Goal: Check status: Check status

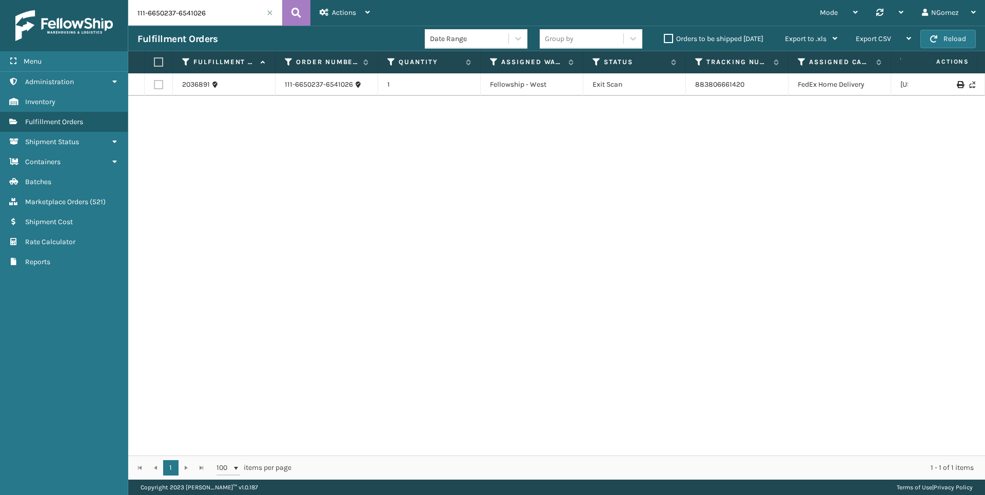
click at [210, 23] on input "111-6650237-6541026" at bounding box center [205, 13] width 154 height 26
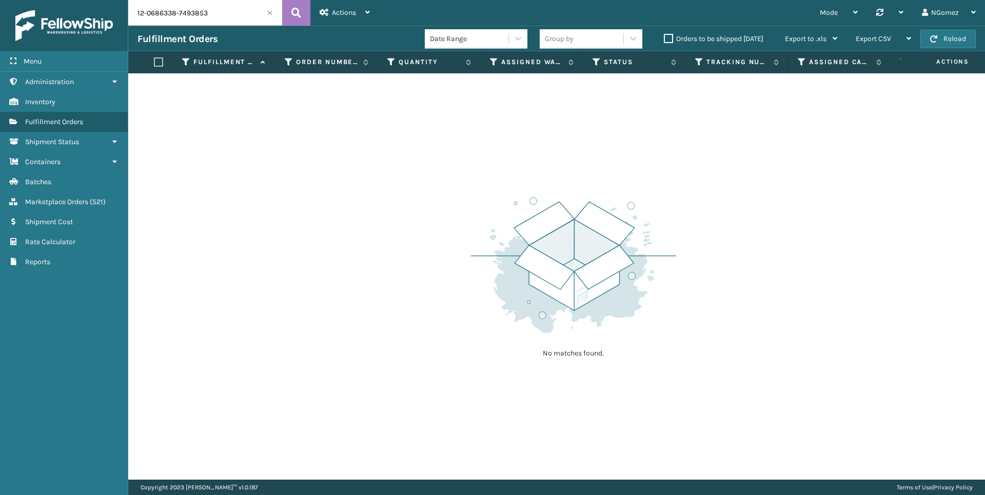
click at [137, 12] on input "12-0686338-7493853" at bounding box center [205, 13] width 154 height 26
click at [208, 13] on input "112-0686338-7493853" at bounding box center [205, 13] width 154 height 26
type input "112-0686338-7493853"
drag, startPoint x: 71, startPoint y: 202, endPoint x: 74, endPoint y: 198, distance: 5.5
click at [71, 202] on span "Marketplace Orders" at bounding box center [56, 202] width 63 height 9
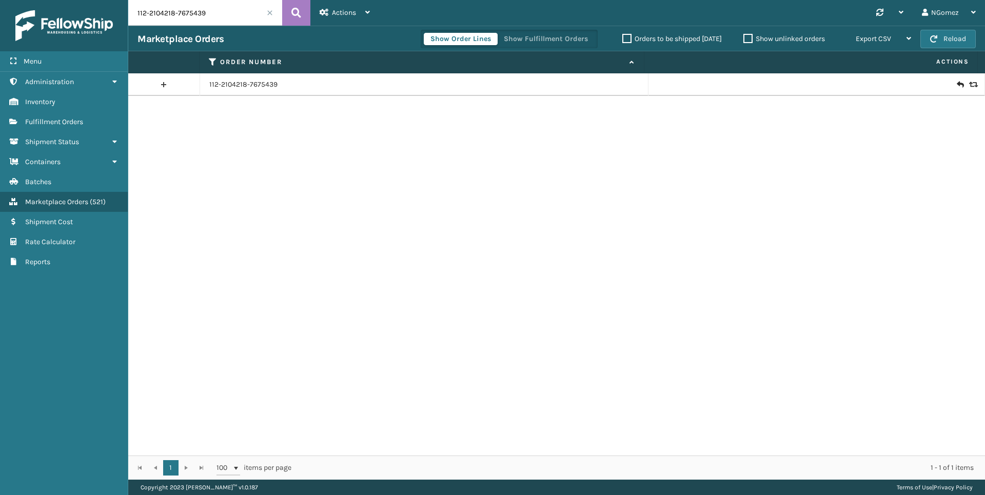
click at [197, 11] on input "112-2104218-7675439" at bounding box center [205, 13] width 154 height 26
paste input "113-7622783-6901009"
type input "113-7622783-6901009"
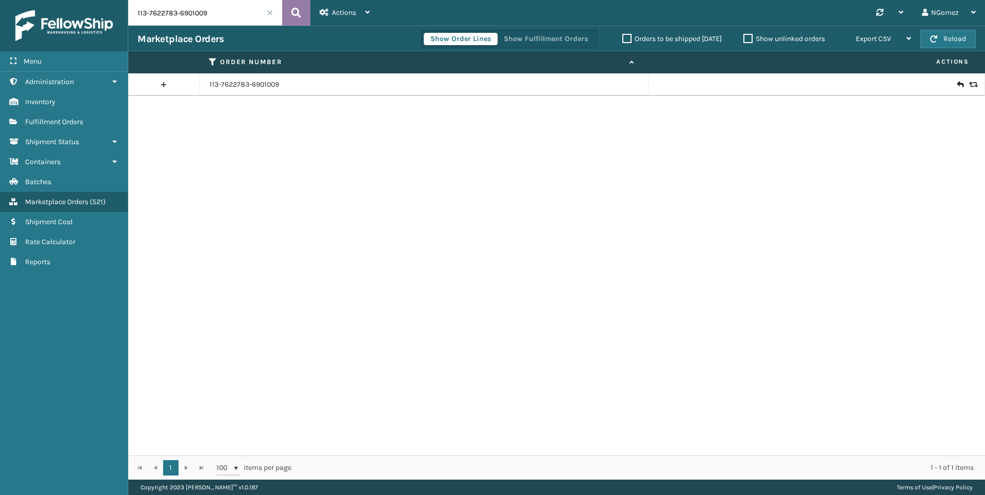
click at [300, 16] on icon at bounding box center [296, 12] width 10 height 15
click at [957, 85] on icon at bounding box center [960, 85] width 6 height 10
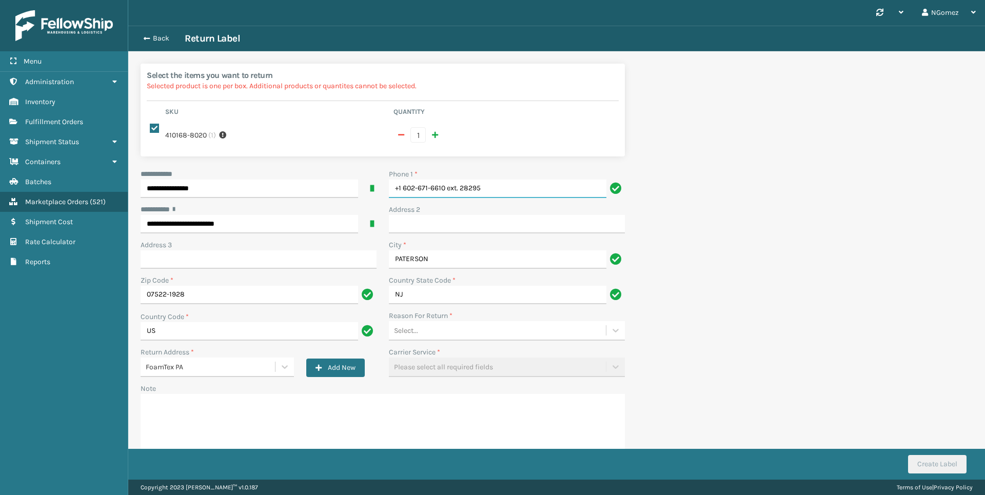
drag, startPoint x: 493, startPoint y: 191, endPoint x: 448, endPoint y: 193, distance: 44.7
click at [448, 193] on input "+1 602-671-6610 ext. 28295" at bounding box center [498, 189] width 218 height 18
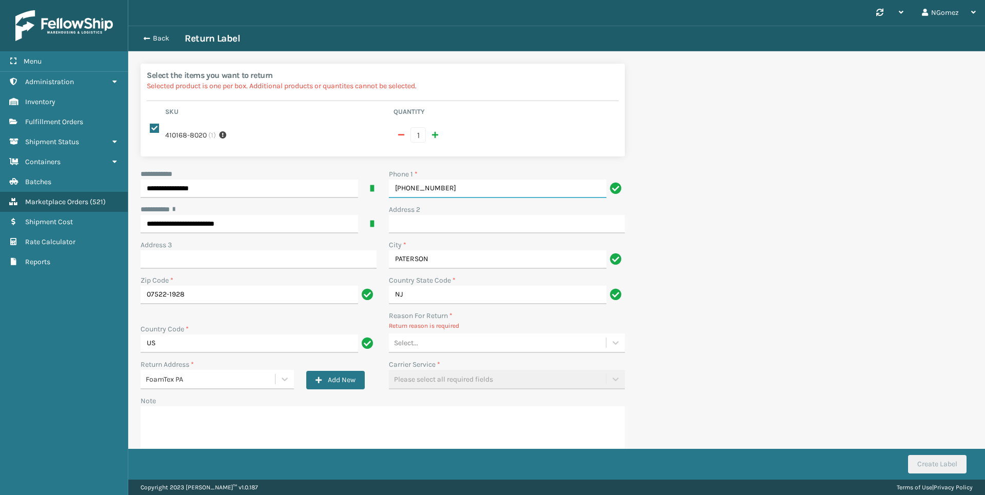
type input "[PHONE_NUMBER]"
click at [421, 356] on div "**********" at bounding box center [382, 323] width 497 height 309
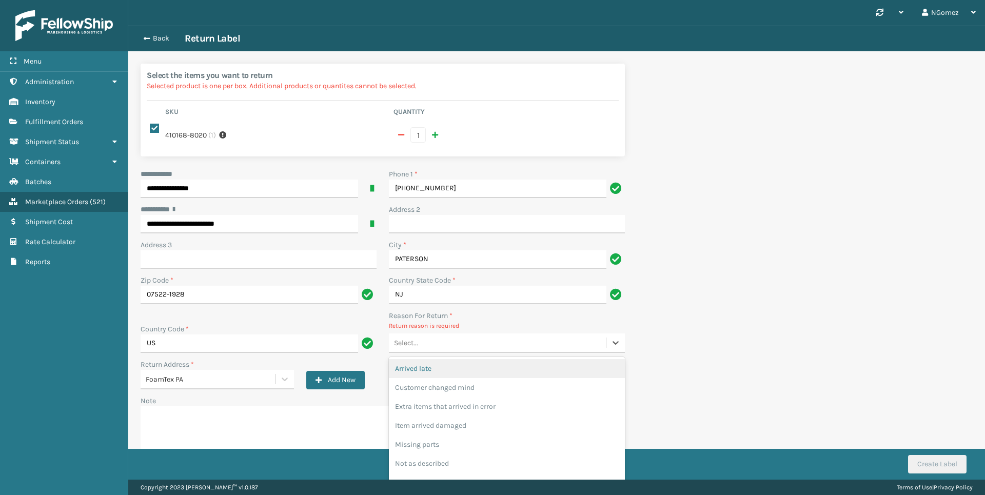
click at [432, 346] on div "Select..." at bounding box center [497, 342] width 217 height 17
click at [439, 386] on div "Customer changed mind" at bounding box center [507, 387] width 236 height 19
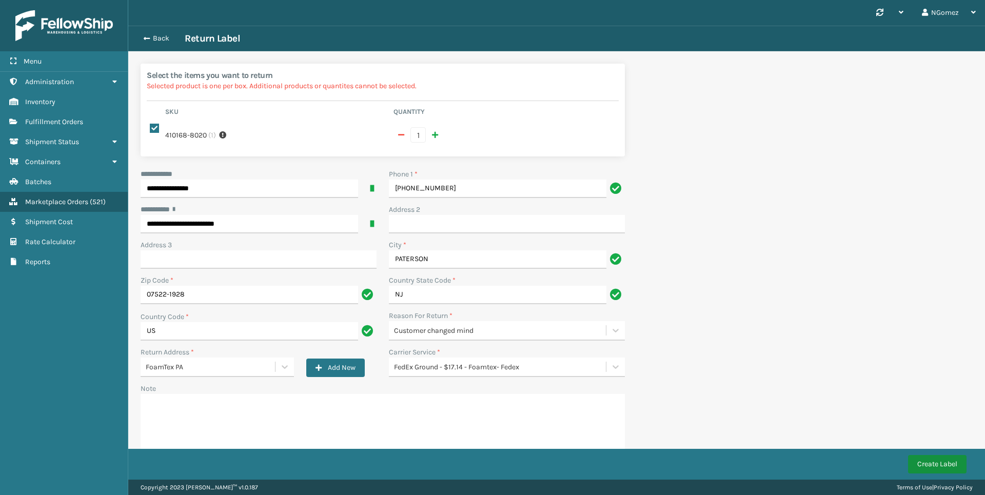
click at [956, 463] on button "Create Label" at bounding box center [937, 464] width 58 height 18
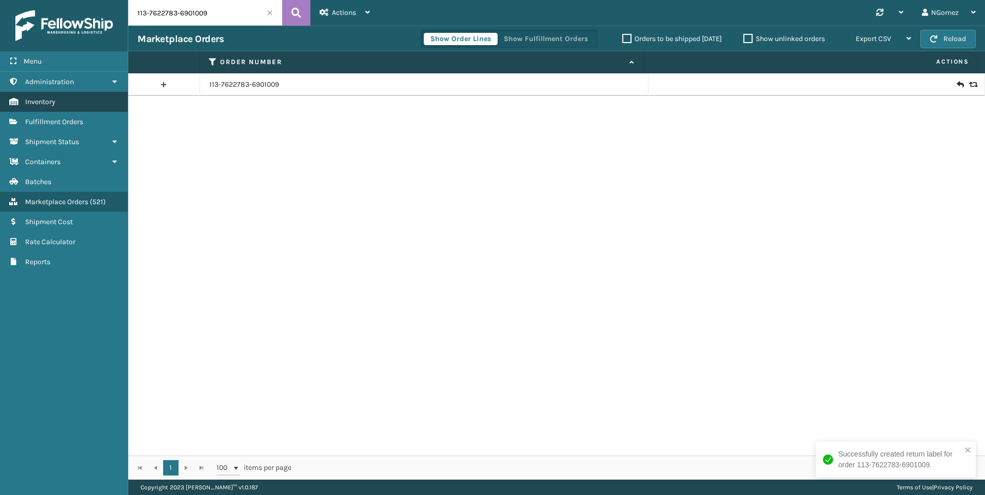
drag, startPoint x: 72, startPoint y: 114, endPoint x: 86, endPoint y: 110, distance: 14.4
click at [72, 114] on link "Fulfillment Orders" at bounding box center [64, 122] width 128 height 20
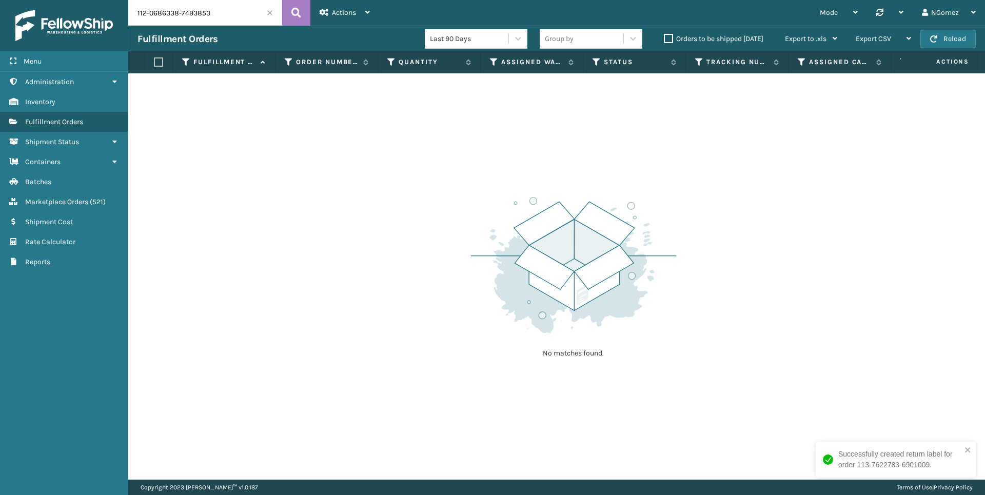
click at [216, 5] on input "112-0686338-7493853" at bounding box center [205, 13] width 154 height 26
click at [215, 6] on input "112-0686338-7493853" at bounding box center [205, 13] width 154 height 26
paste input "[CREDIT_CARD_NUMBER]"
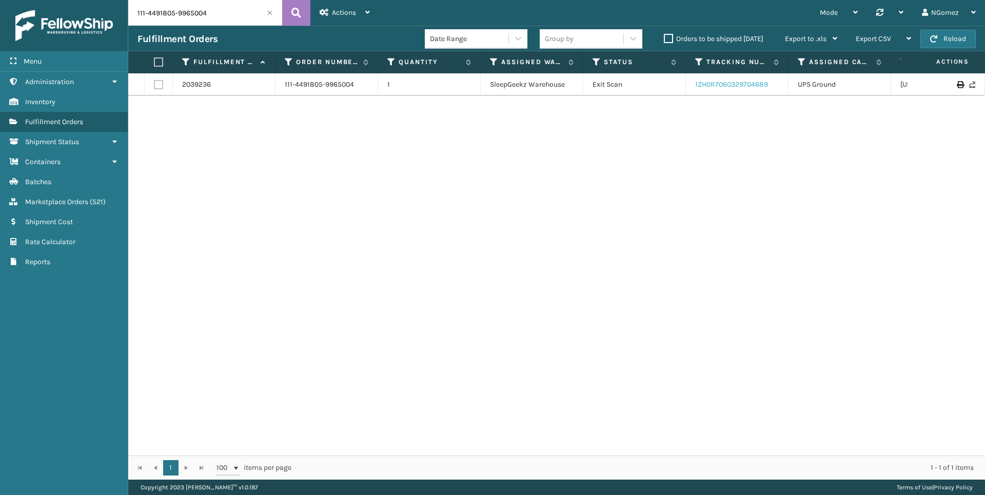
click at [739, 81] on link "1ZH0R7060329704689" at bounding box center [731, 84] width 73 height 9
click at [172, 5] on input "111-4491805-9965004" at bounding box center [205, 13] width 154 height 26
paste input "2896295-737221"
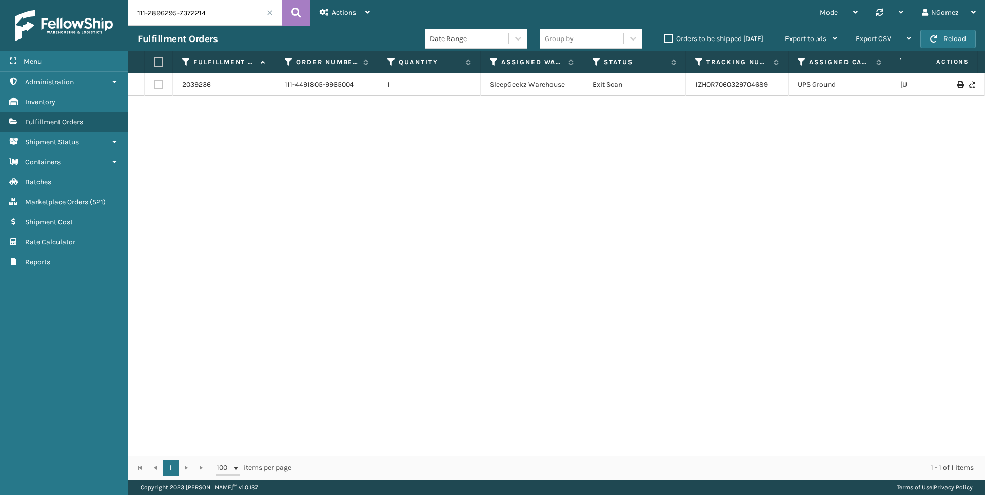
type input "111-2896295-7372214"
click at [718, 85] on link "392350679491" at bounding box center [718, 84] width 47 height 9
